Goal: Task Accomplishment & Management: Use online tool/utility

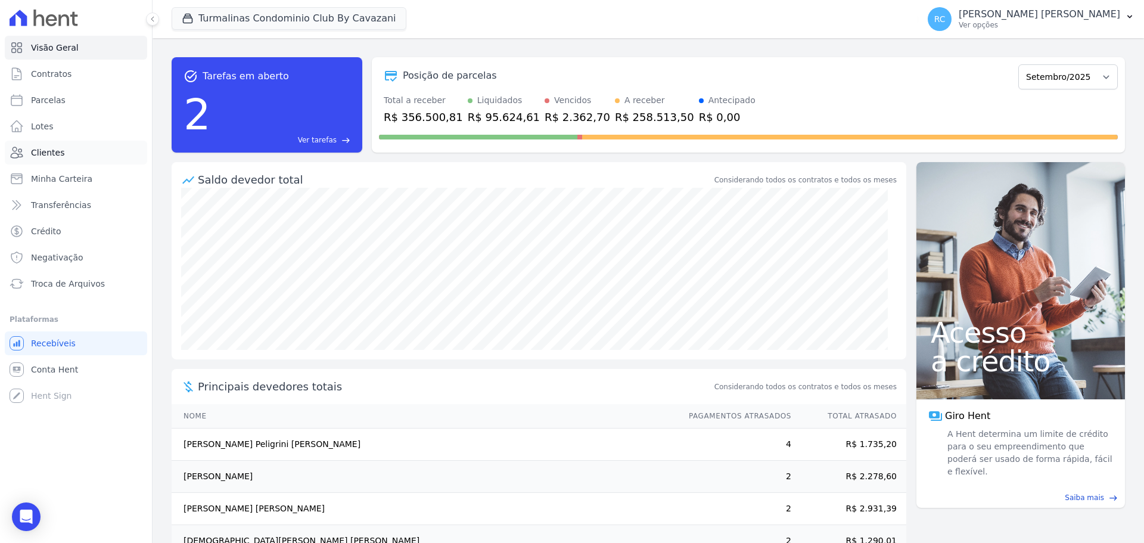
click at [79, 153] on link "Clientes" at bounding box center [76, 153] width 142 height 24
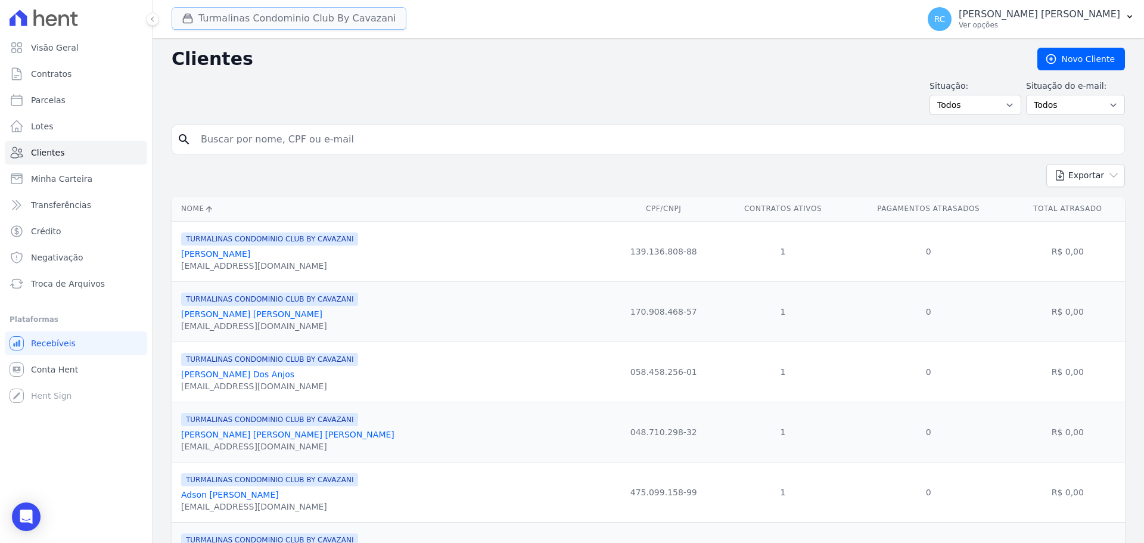
click at [259, 17] on button "Turmalinas Condominio Club By Cavazani" at bounding box center [289, 18] width 235 height 23
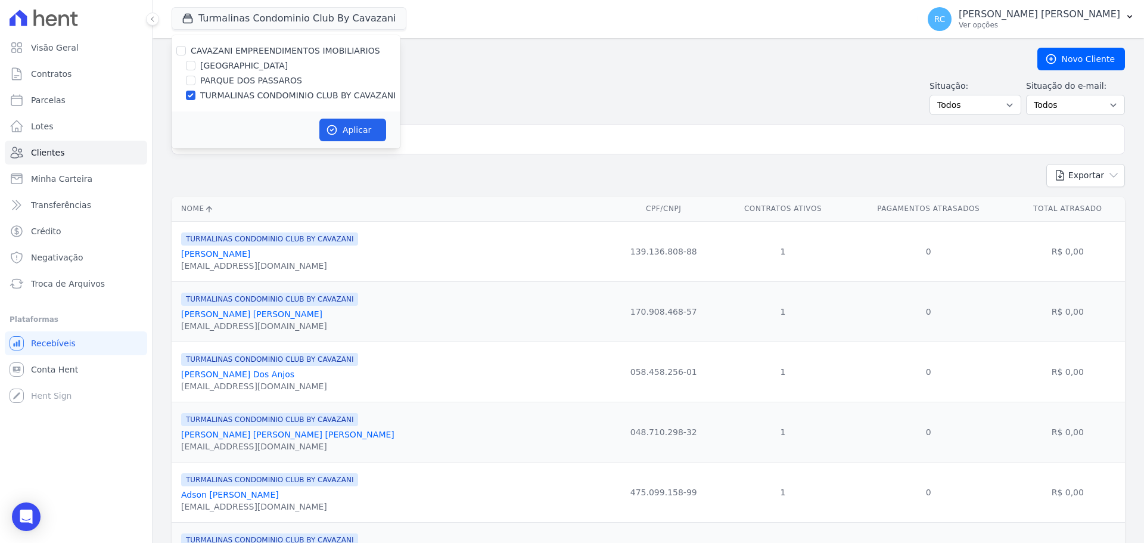
drag, startPoint x: 178, startPoint y: 44, endPoint x: 185, endPoint y: 53, distance: 11.8
click at [178, 45] on div "CAVAZANI EMPREENDIMENTOS IMOBILIARIOS [GEOGRAPHIC_DATA] [GEOGRAPHIC_DATA] TURMA…" at bounding box center [286, 73] width 229 height 76
click at [185, 53] on input "CAVAZANI EMPREENDIMENTOS IMOBILIARIOS" at bounding box center [181, 51] width 10 height 10
checkbox input "true"
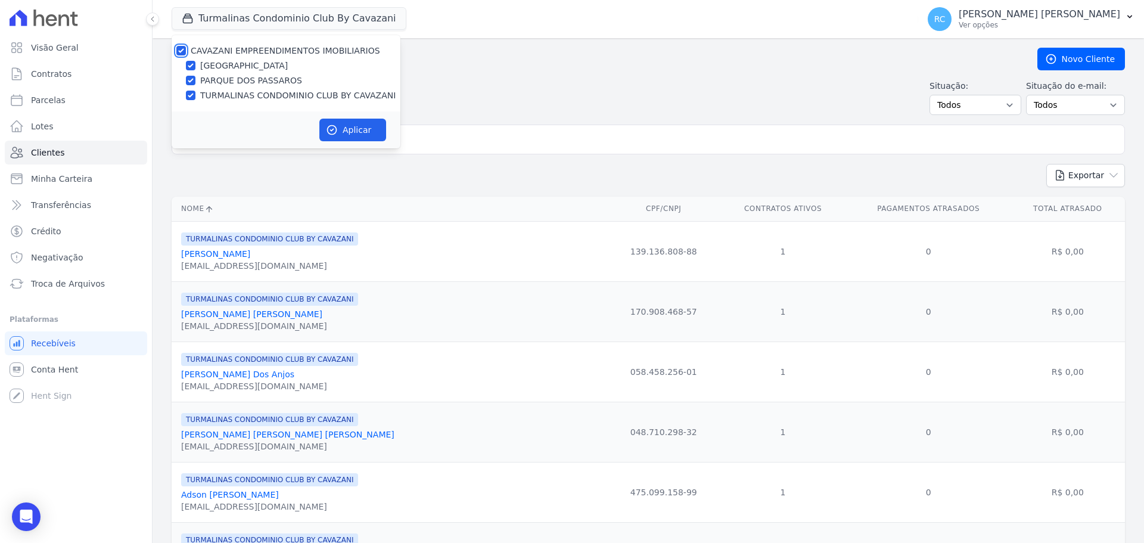
checkbox input "true"
click at [339, 129] on button "Aplicar" at bounding box center [352, 130] width 67 height 23
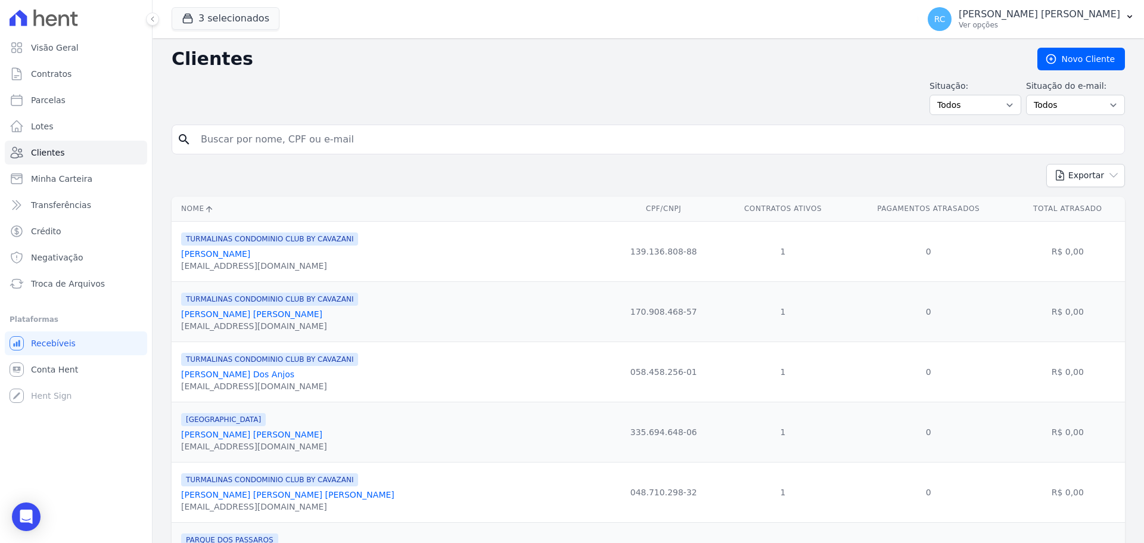
drag, startPoint x: 269, startPoint y: 137, endPoint x: 280, endPoint y: 132, distance: 11.7
click at [269, 135] on input "search" at bounding box center [657, 140] width 926 height 24
paste input "[PERSON_NAME]"
type input "[PERSON_NAME]"
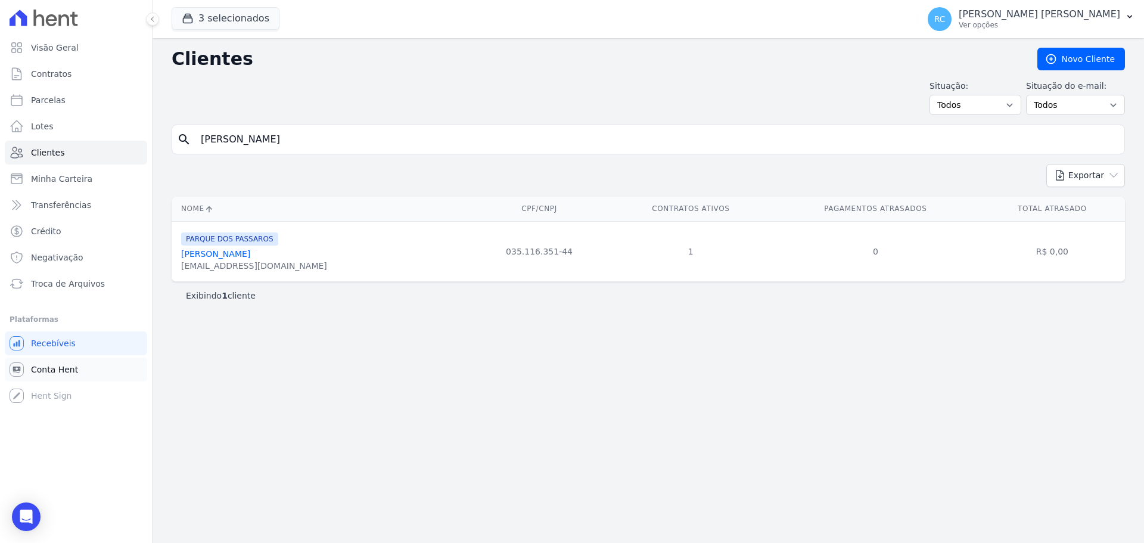
click at [69, 373] on span "Conta Hent" at bounding box center [54, 370] width 47 height 12
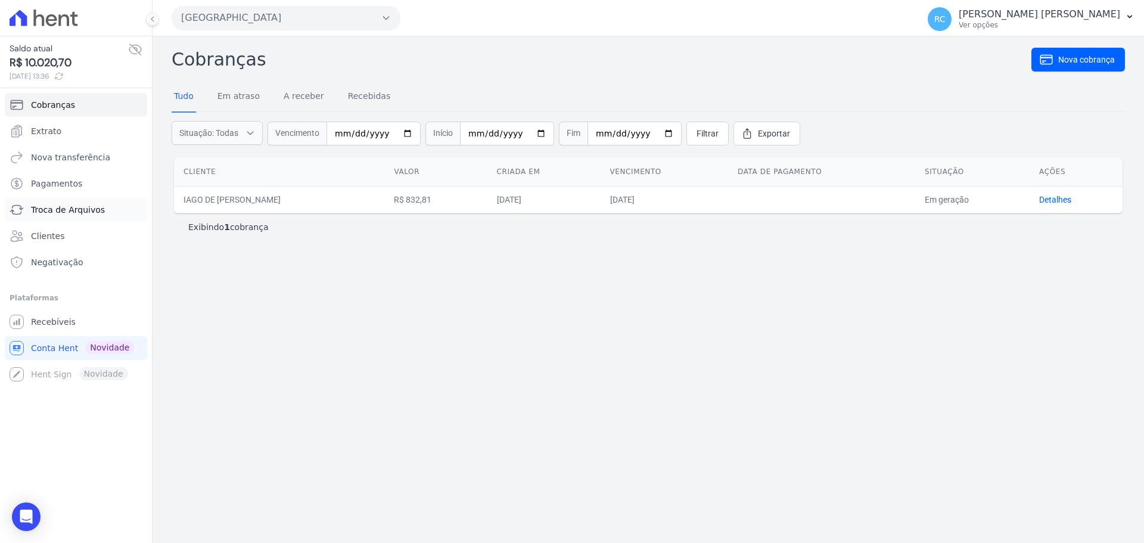
click at [75, 210] on span "Troca de Arquivos" at bounding box center [68, 210] width 74 height 12
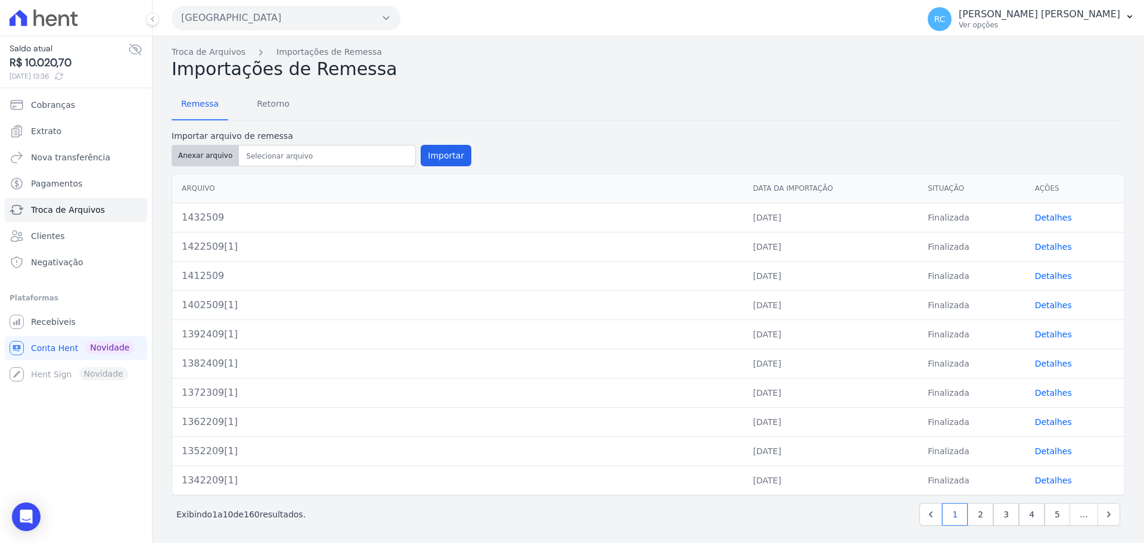
click at [197, 165] on button "Anexar arquivo" at bounding box center [205, 155] width 67 height 21
type input "1442609[1]"
click at [429, 153] on button "Importar" at bounding box center [446, 155] width 51 height 21
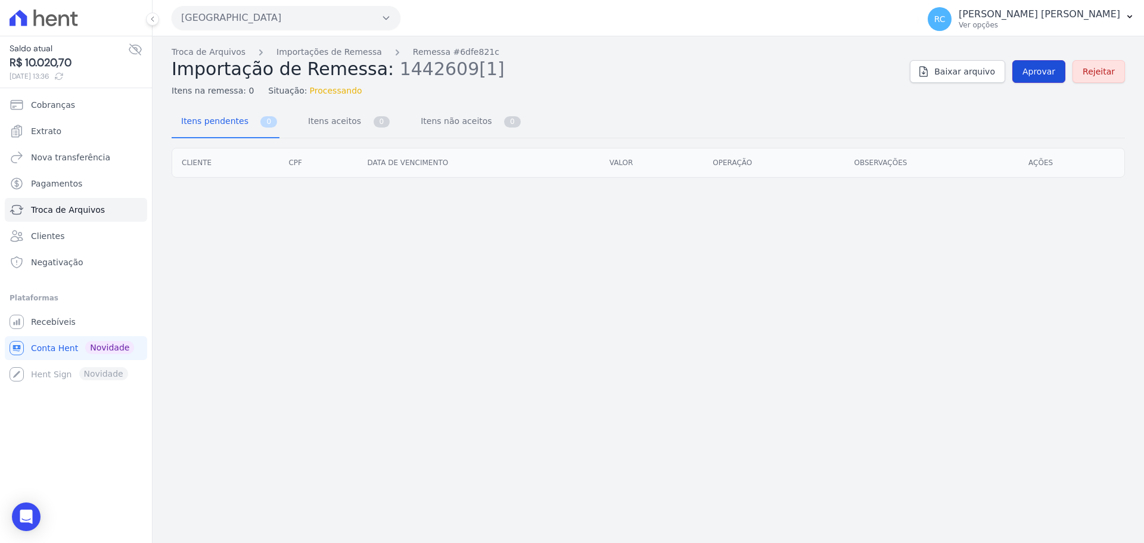
click at [1035, 66] on span "Aprovar" at bounding box center [1039, 72] width 33 height 12
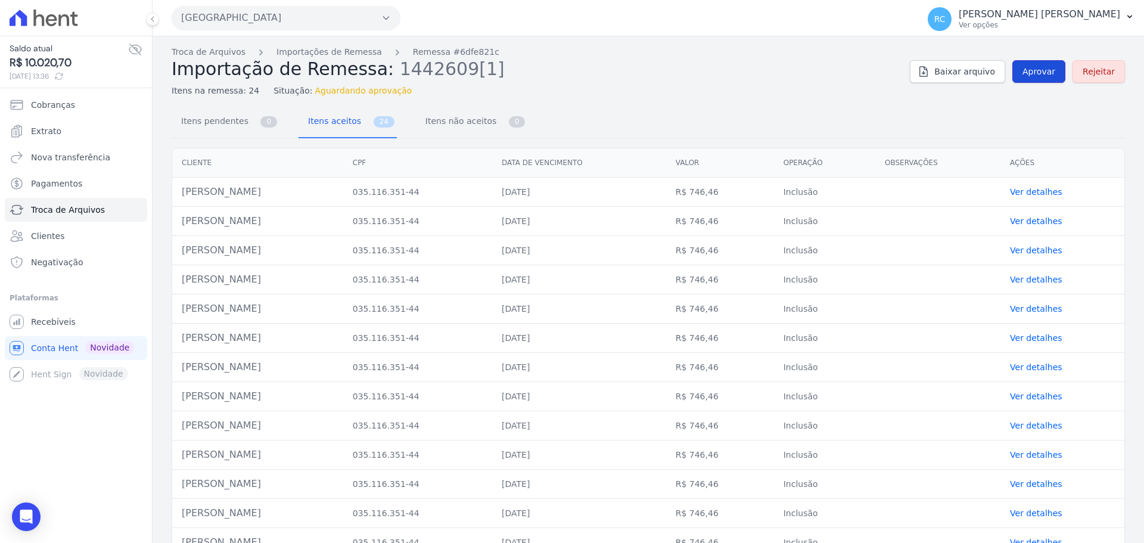
click at [1030, 70] on span "Aprovar" at bounding box center [1039, 72] width 33 height 12
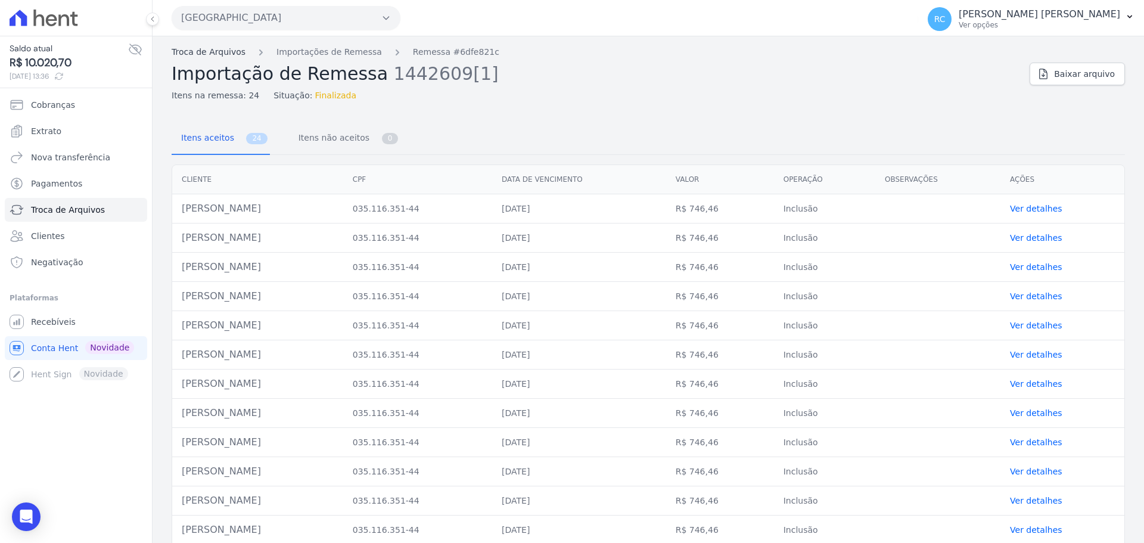
click at [209, 52] on link "Troca de Arquivos" at bounding box center [209, 52] width 74 height 13
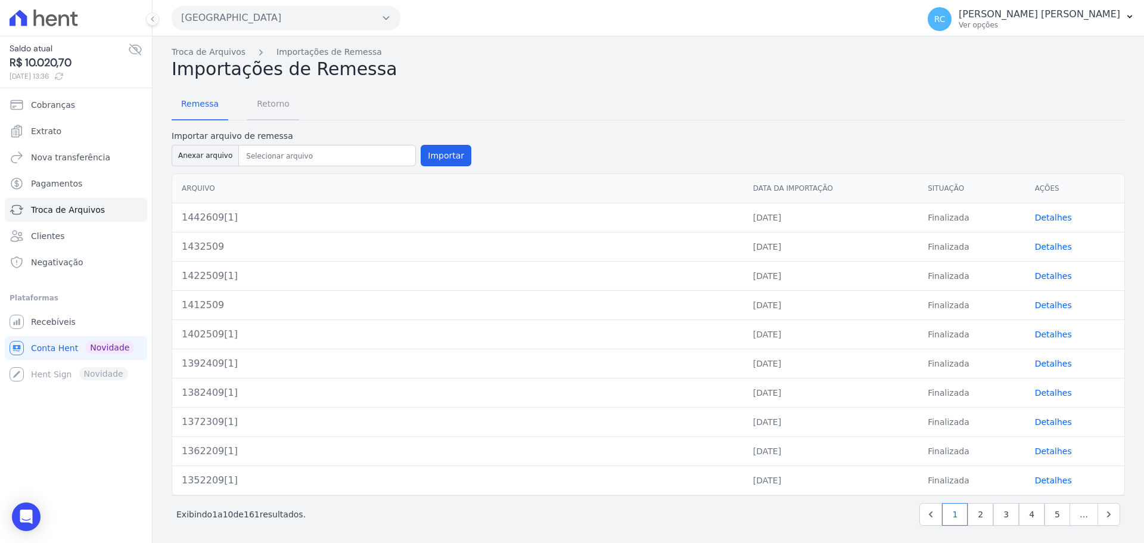
click at [276, 112] on span "Retorno" at bounding box center [273, 104] width 47 height 24
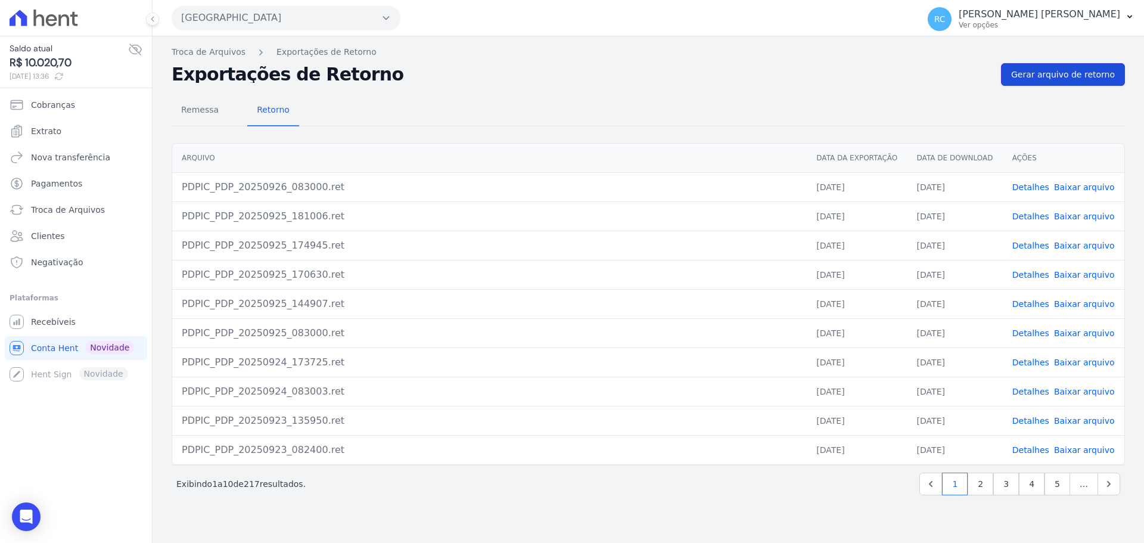
click at [1091, 78] on span "Gerar arquivo de retorno" at bounding box center [1064, 75] width 104 height 12
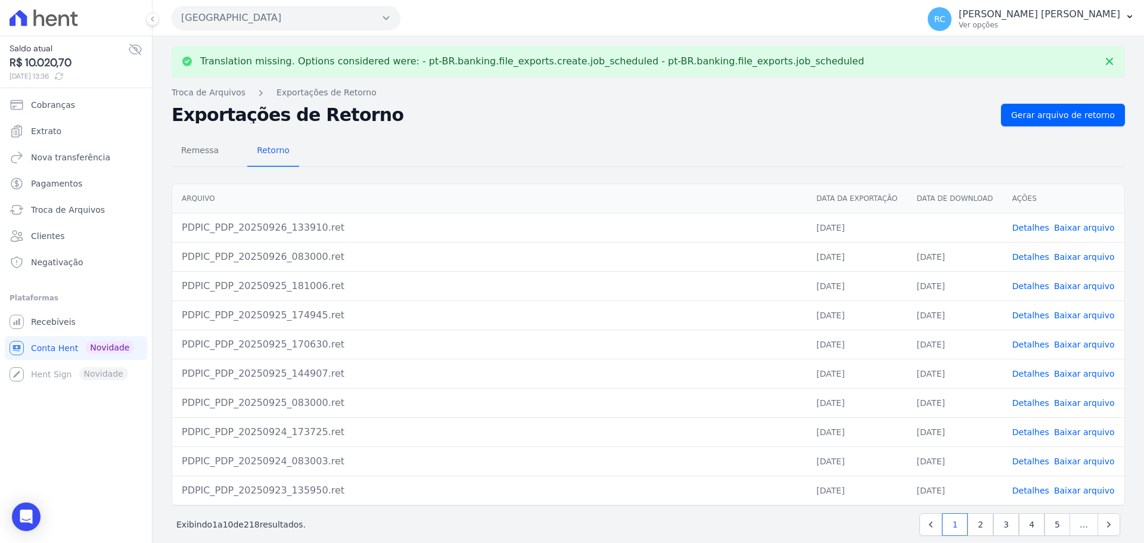
click at [1061, 228] on link "Baixar arquivo" at bounding box center [1084, 228] width 61 height 10
